Goal: Task Accomplishment & Management: Manage account settings

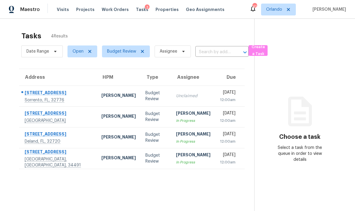
click at [140, 94] on td "Budget Review" at bounding box center [155, 96] width 30 height 21
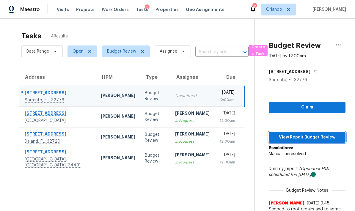
click at [327, 136] on span "View Repair Budget Review" at bounding box center [306, 137] width 67 height 7
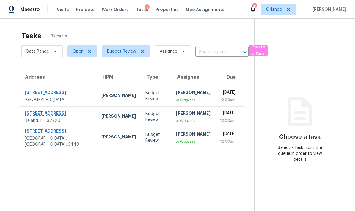
click at [152, 135] on td "Budget Review" at bounding box center [155, 137] width 30 height 21
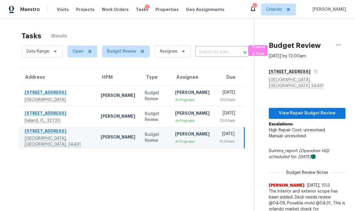
click at [175, 93] on div "[PERSON_NAME]" at bounding box center [192, 92] width 34 height 7
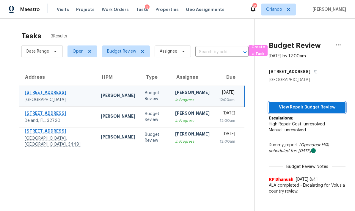
click at [329, 107] on span "View Repair Budget Review" at bounding box center [306, 107] width 67 height 7
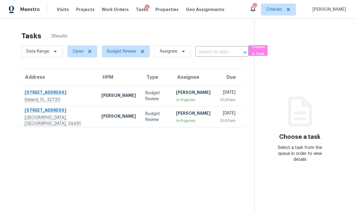
click at [182, 92] on div "[PERSON_NAME]" at bounding box center [193, 92] width 34 height 7
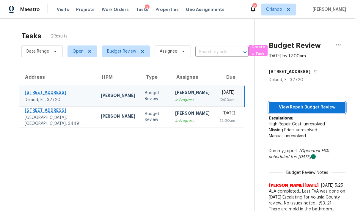
click at [305, 106] on span "View Repair Budget Review" at bounding box center [306, 107] width 67 height 7
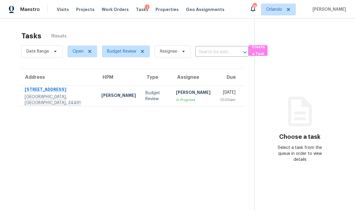
click at [220, 96] on div "[DATE]" at bounding box center [227, 92] width 15 height 7
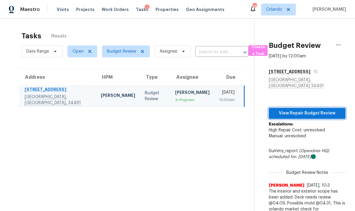
click at [301, 110] on span "View Repair Budget Review" at bounding box center [306, 113] width 67 height 7
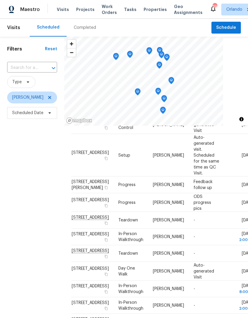
scroll to position [52, 0]
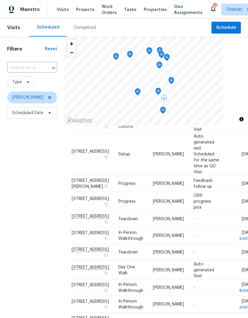
click at [0, 0] on icon at bounding box center [0, 0] width 0 height 0
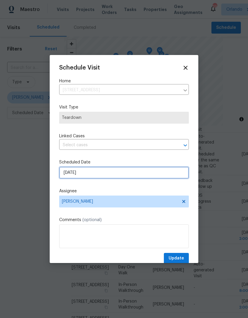
click at [106, 173] on input "9/7/2025" at bounding box center [123, 173] width 129 height 12
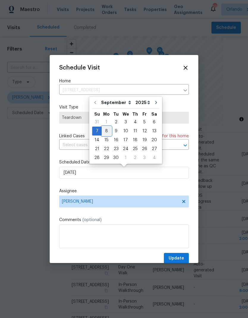
click at [104, 132] on div "8" at bounding box center [107, 131] width 10 height 8
type input "9/8/2025"
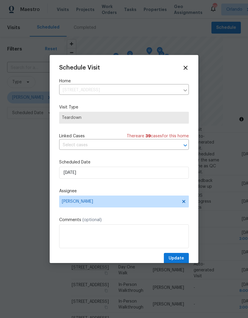
click at [181, 260] on span "Update" at bounding box center [175, 258] width 15 height 7
